Goal: Obtain resource: Download file/media

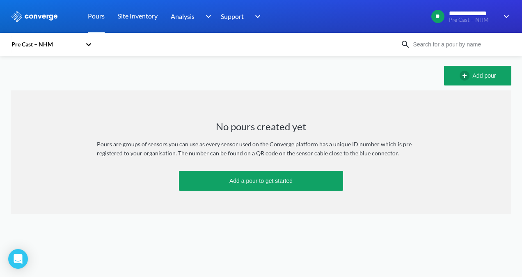
click at [84, 42] on div "Pre Cast – NHM" at bounding box center [48, 44] width 74 height 19
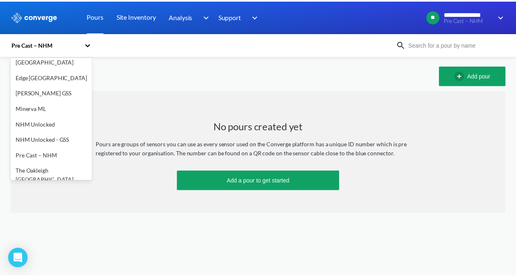
scroll to position [52, 0]
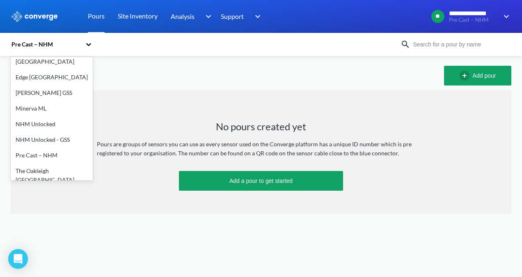
click at [46, 126] on div "NHM Unlocked" at bounding box center [52, 124] width 82 height 16
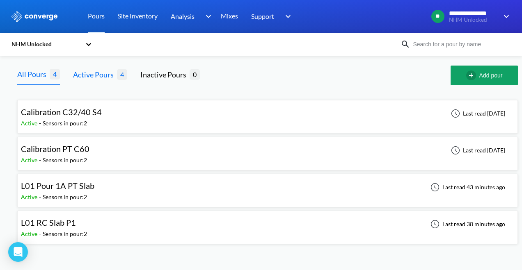
click at [98, 78] on div "Active Pours" at bounding box center [95, 74] width 44 height 11
click at [169, 190] on div "L01 Pour 1A PT Slab Active - Sensors in pour: 2 Last read 43 minutes ago" at bounding box center [267, 191] width 493 height 26
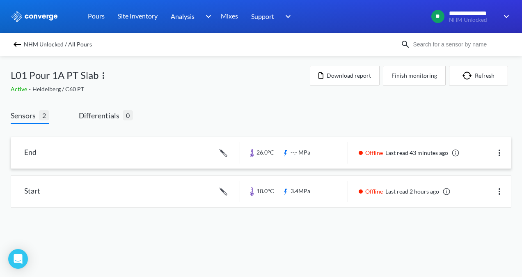
click at [267, 153] on link at bounding box center [261, 152] width 500 height 31
click at [439, 190] on link at bounding box center [261, 191] width 500 height 31
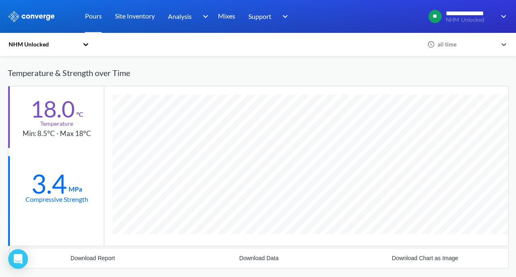
scroll to position [45, 0]
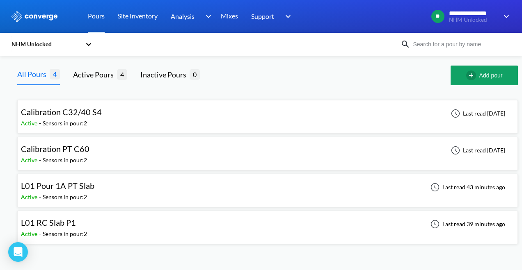
scroll to position [0, 2]
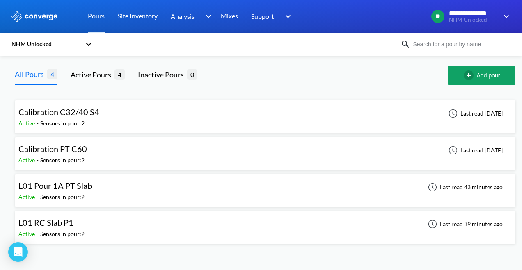
click at [240, 219] on div "L01 RC Slab P1 Active - Sensors in pour: 2 Last read 39 minutes ago" at bounding box center [264, 228] width 493 height 26
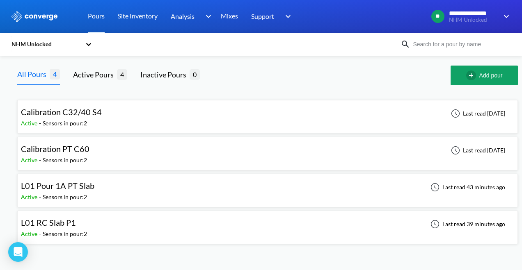
click at [192, 225] on div "L01 RC Slab P1 Active - Sensors in pour: 2 Last read 39 minutes ago" at bounding box center [267, 228] width 493 height 26
click at [310, 77] on div at bounding box center [332, 76] width 238 height 20
click at [239, 186] on div "L01 Pour 1A PT Slab Active - Sensors in pour: 2 Last read 44 minutes ago" at bounding box center [267, 191] width 493 height 26
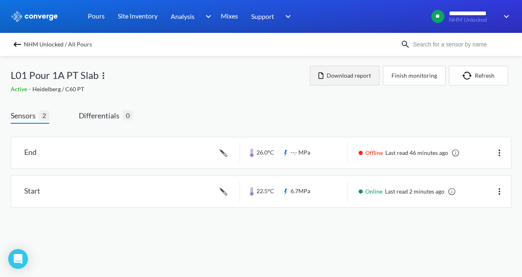
click at [344, 76] on button "Download report" at bounding box center [345, 76] width 70 height 20
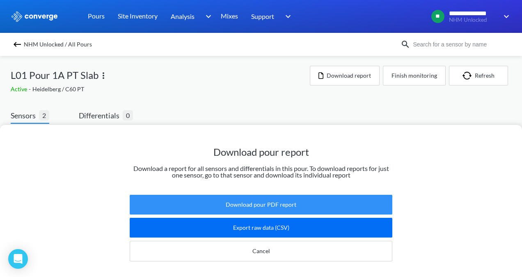
click at [279, 195] on button "Download pour PDF report" at bounding box center [261, 205] width 263 height 20
